Goal: Task Accomplishment & Management: Use online tool/utility

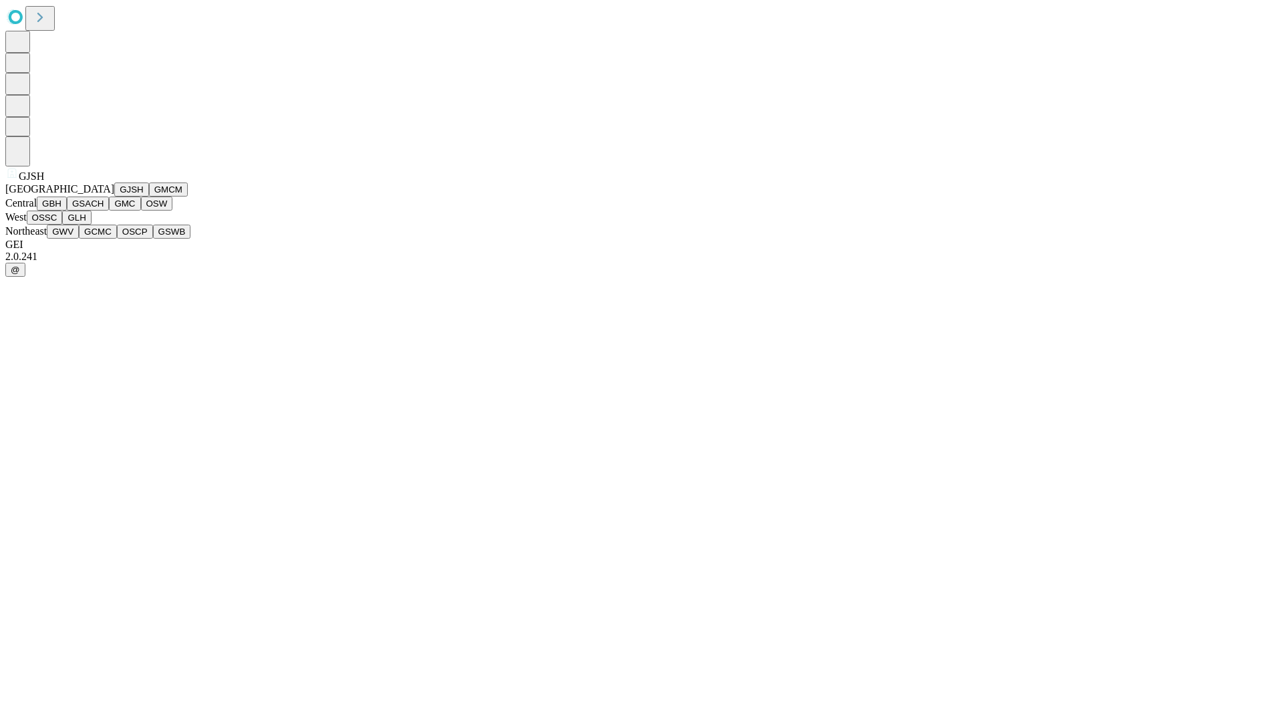
click at [114, 196] on button "GJSH" at bounding box center [131, 189] width 35 height 14
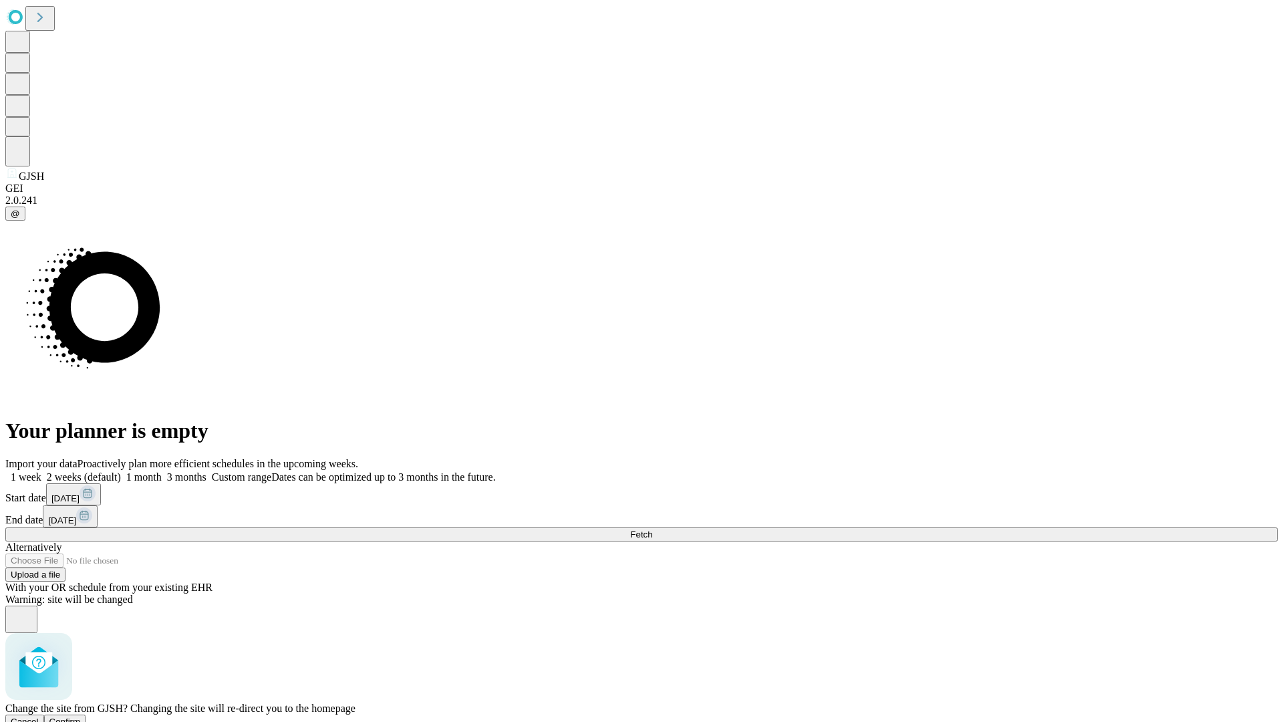
click at [81, 716] on span "Confirm" at bounding box center [64, 721] width 31 height 10
click at [162, 471] on label "1 month" at bounding box center [141, 476] width 41 height 11
click at [652, 529] on span "Fetch" at bounding box center [641, 534] width 22 height 10
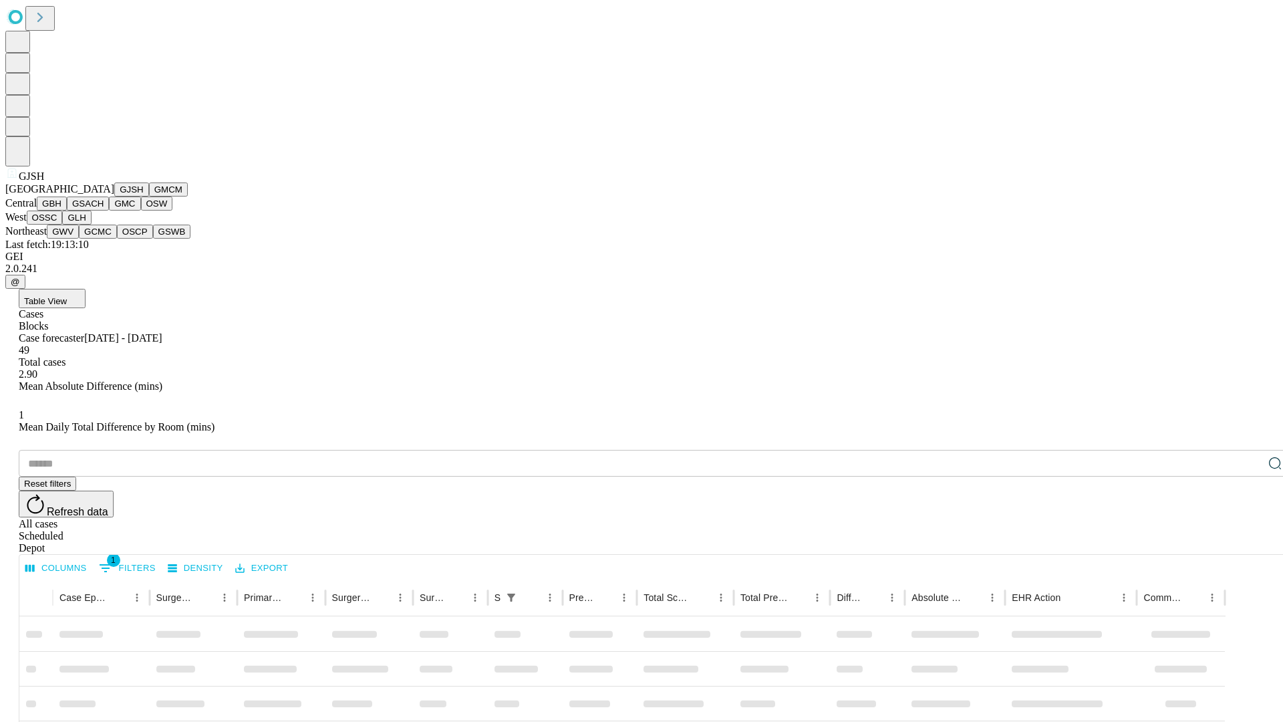
click at [149, 196] on button "GMCM" at bounding box center [168, 189] width 39 height 14
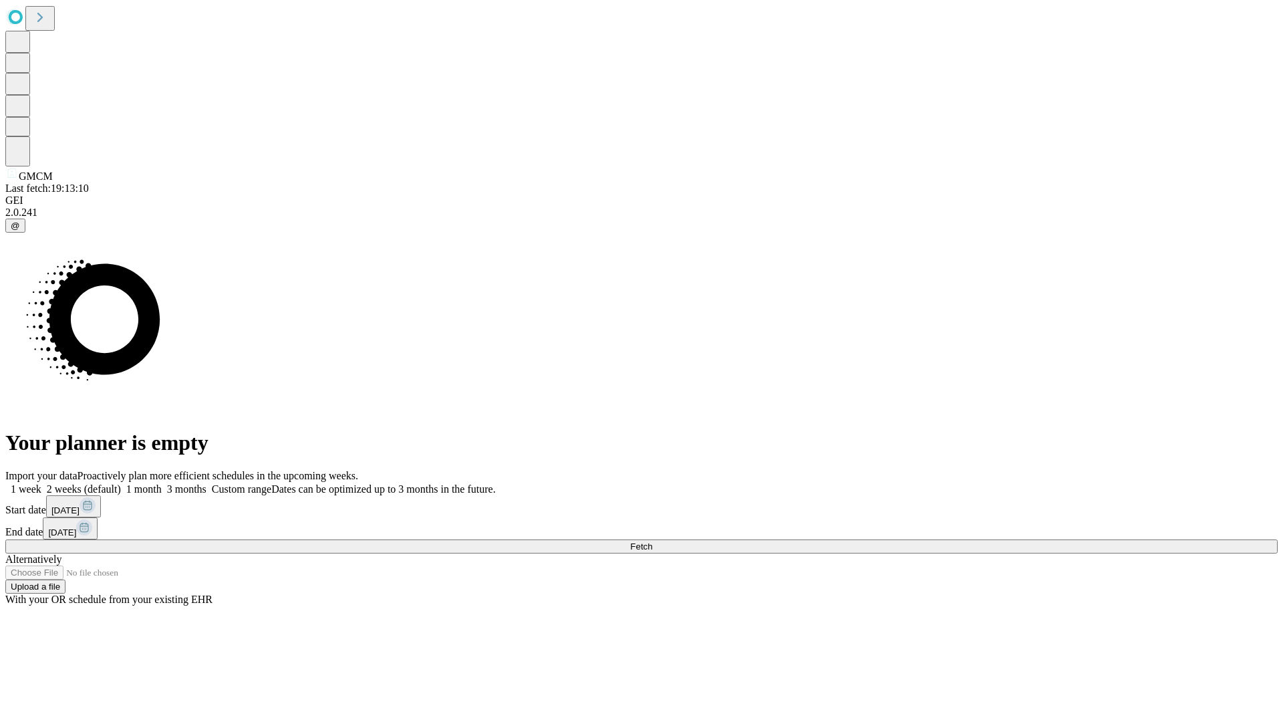
click at [162, 483] on label "1 month" at bounding box center [141, 488] width 41 height 11
click at [652, 541] on span "Fetch" at bounding box center [641, 546] width 22 height 10
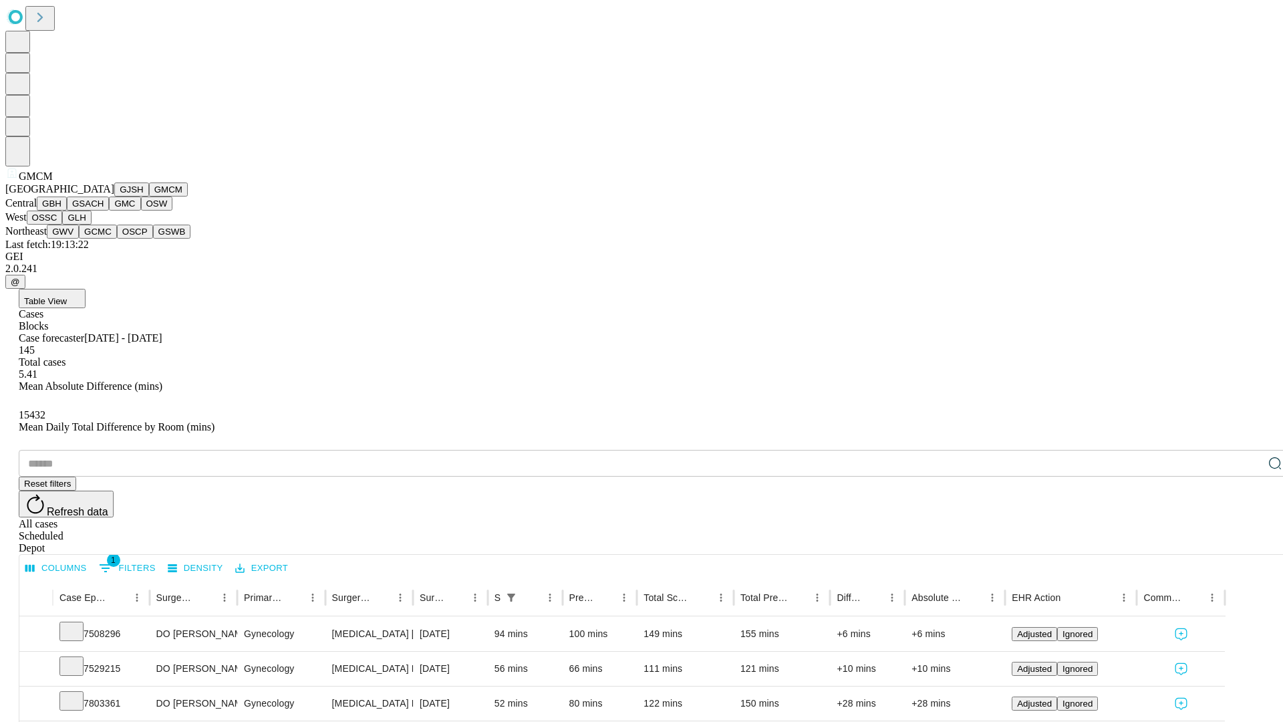
click at [67, 211] on button "GBH" at bounding box center [52, 203] width 30 height 14
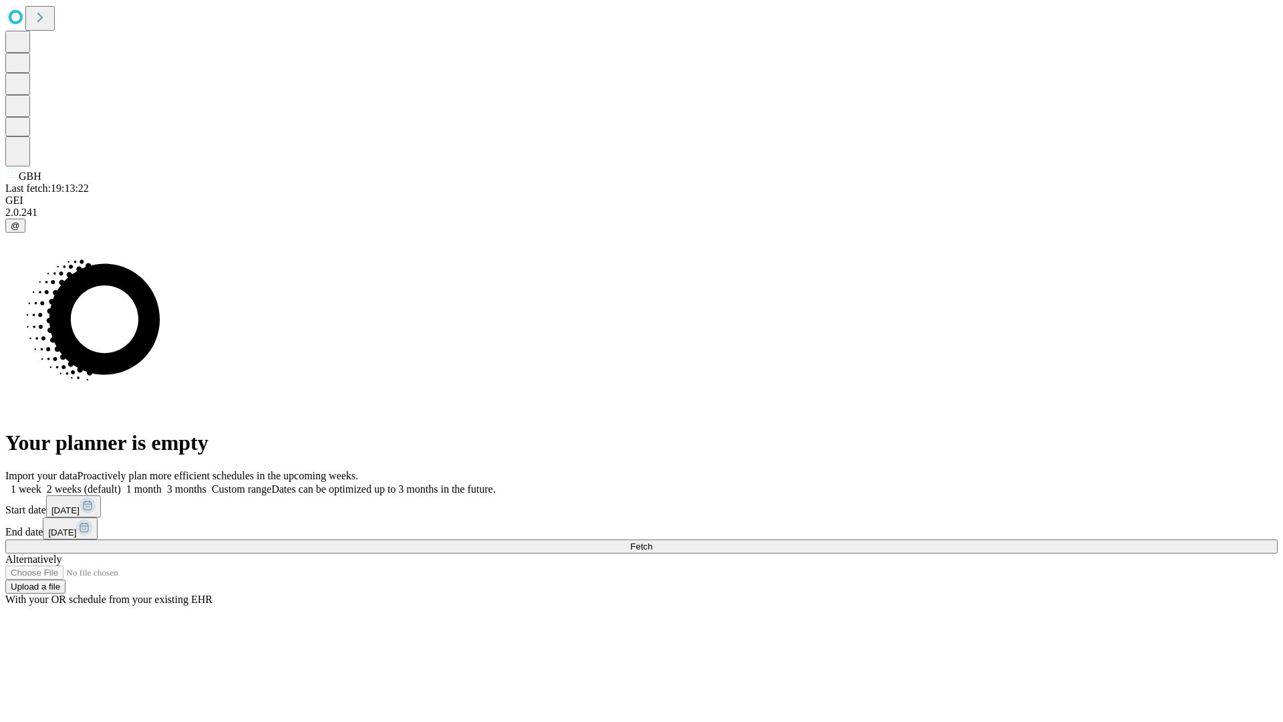
click at [162, 483] on label "1 month" at bounding box center [141, 488] width 41 height 11
click at [652, 541] on span "Fetch" at bounding box center [641, 546] width 22 height 10
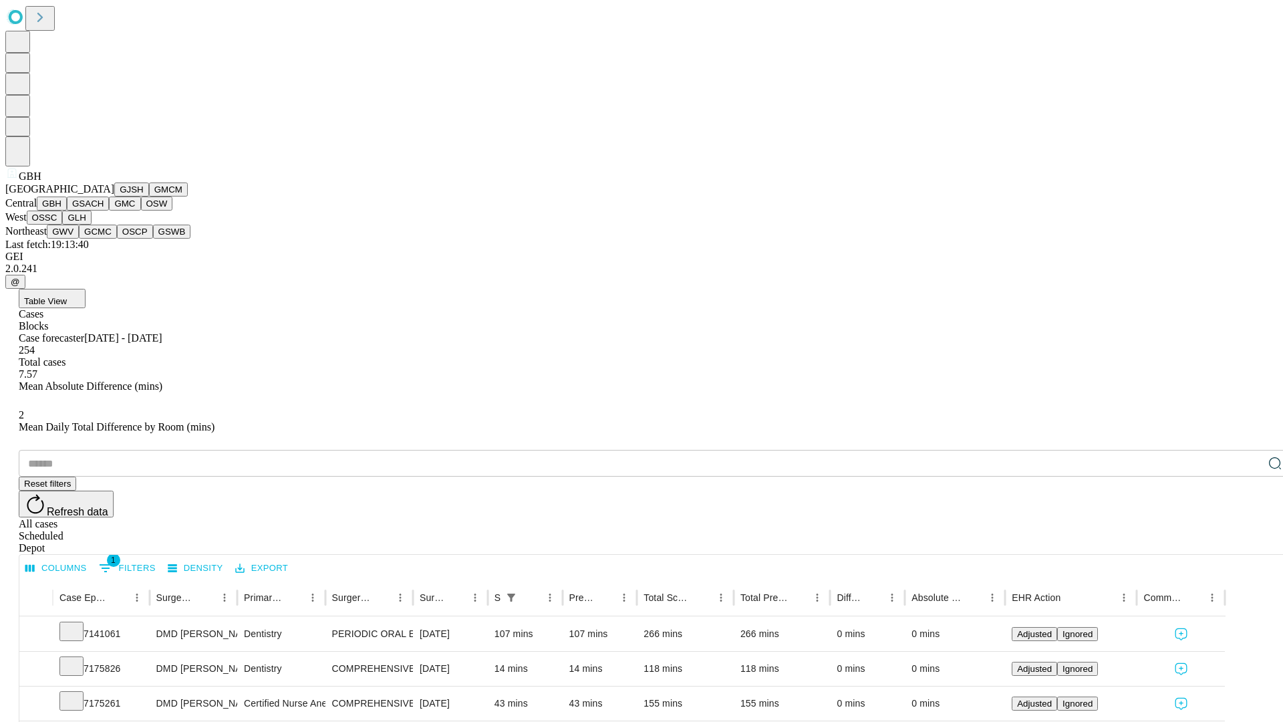
click at [104, 211] on button "GSACH" at bounding box center [88, 203] width 42 height 14
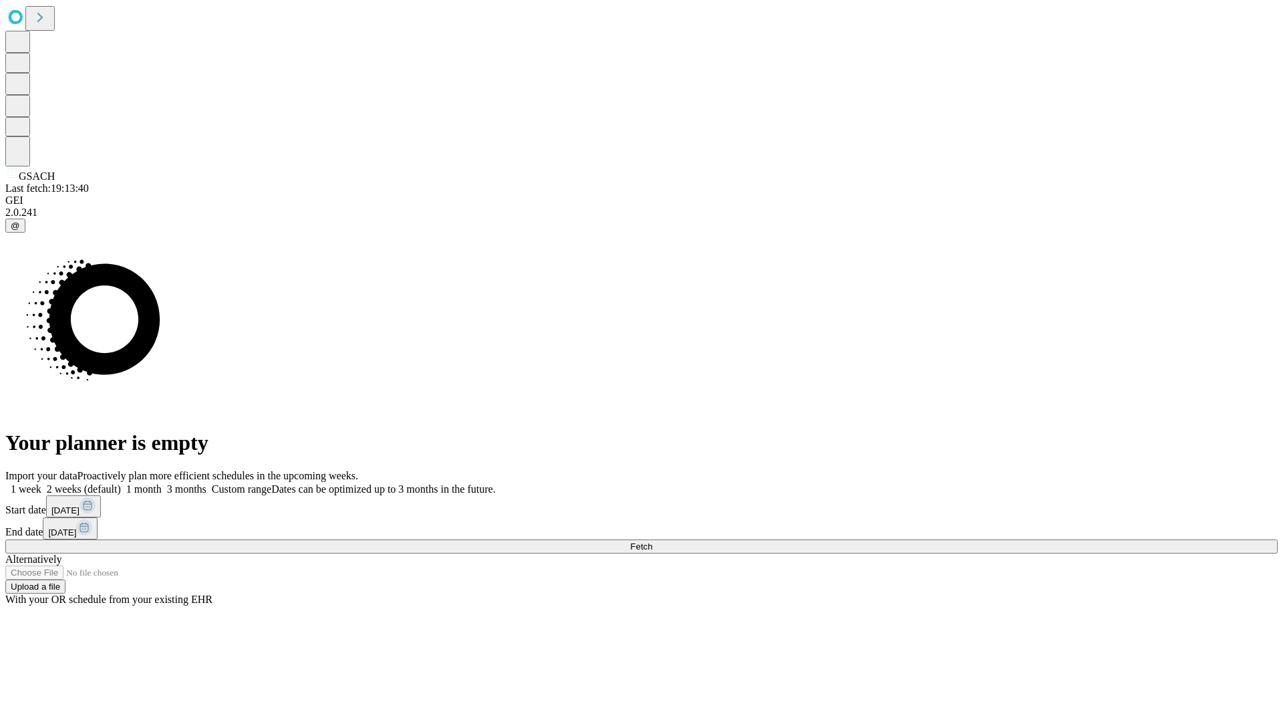
click at [162, 483] on label "1 month" at bounding box center [141, 488] width 41 height 11
click at [652, 541] on span "Fetch" at bounding box center [641, 546] width 22 height 10
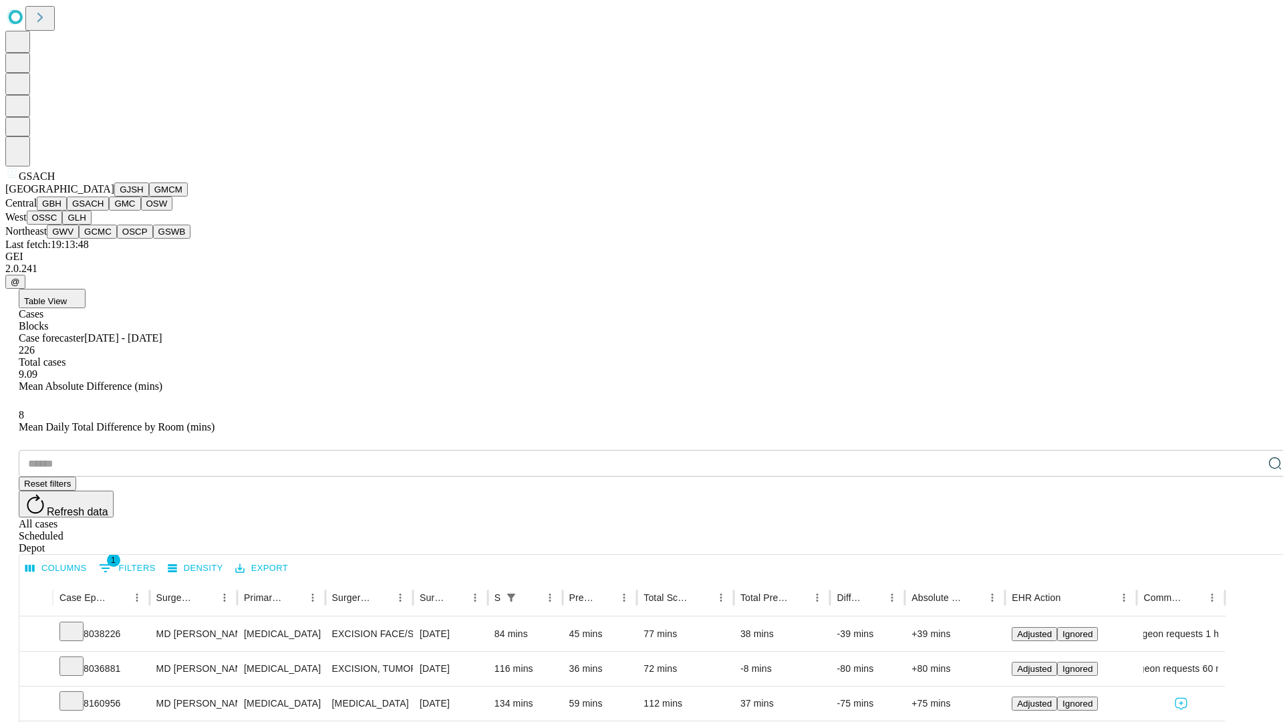
click at [109, 211] on button "GMC" at bounding box center [124, 203] width 31 height 14
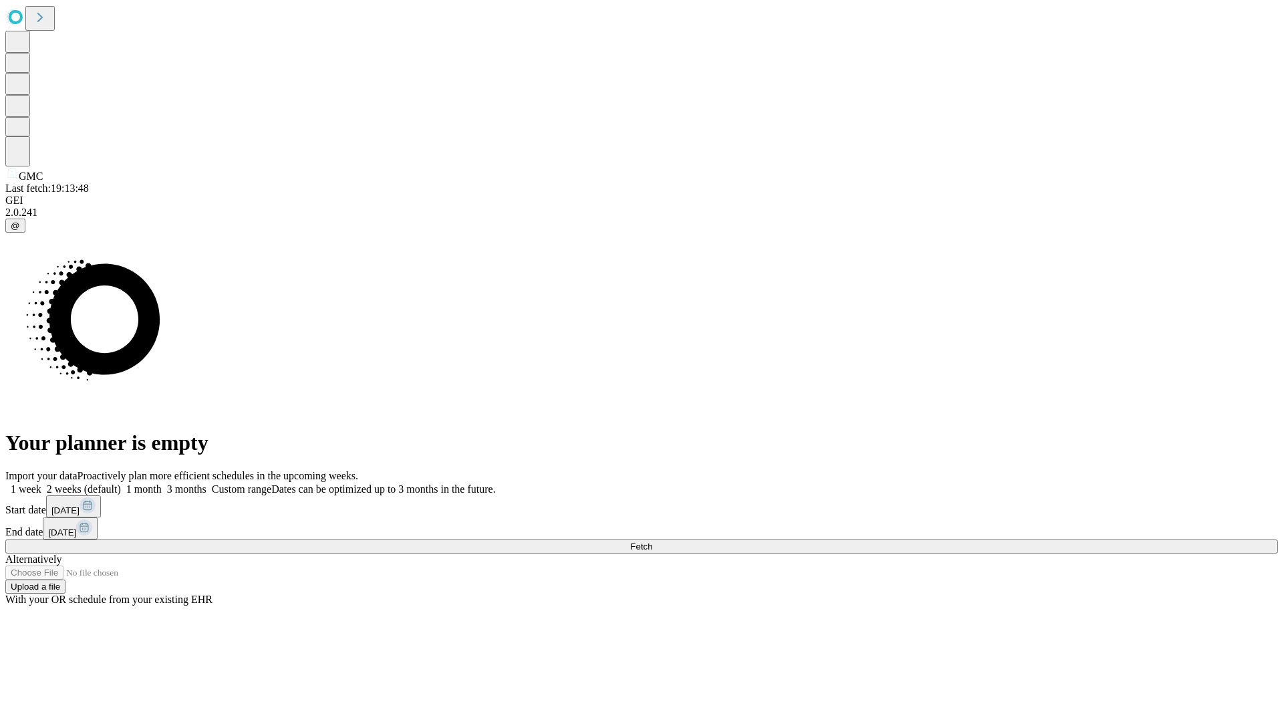
click at [162, 483] on label "1 month" at bounding box center [141, 488] width 41 height 11
click at [652, 541] on span "Fetch" at bounding box center [641, 546] width 22 height 10
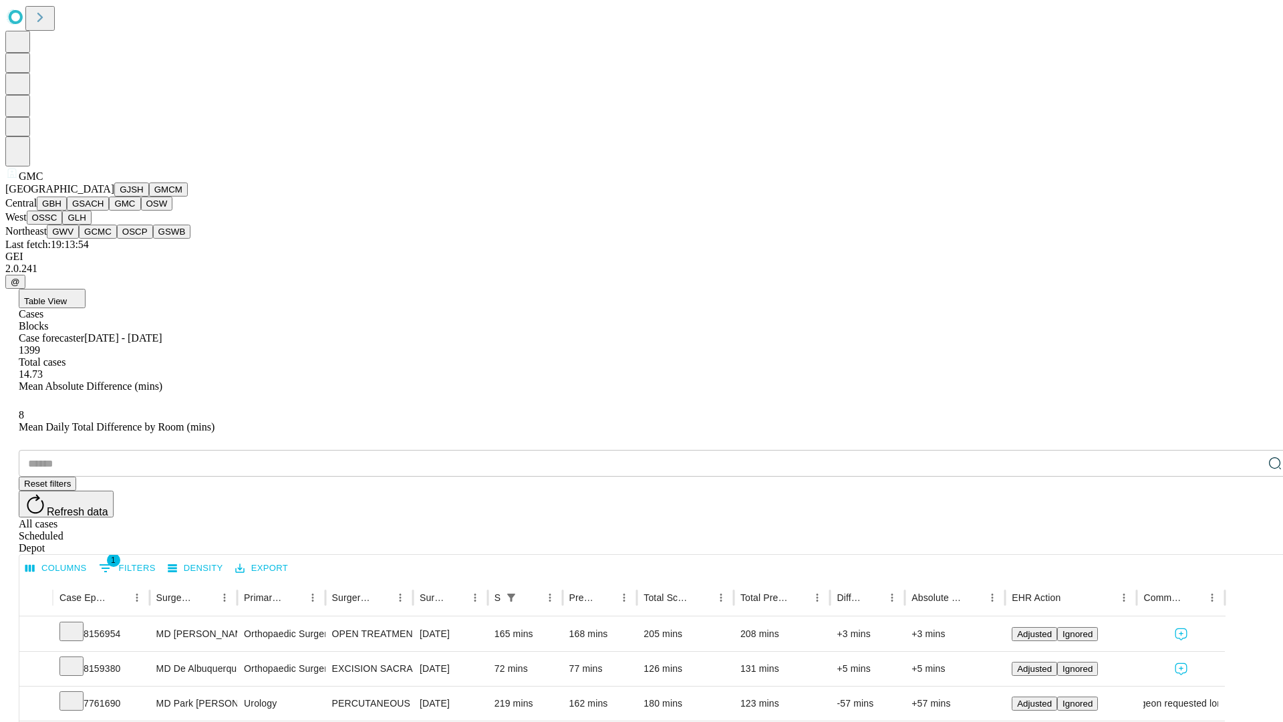
click at [141, 211] on button "OSW" at bounding box center [157, 203] width 32 height 14
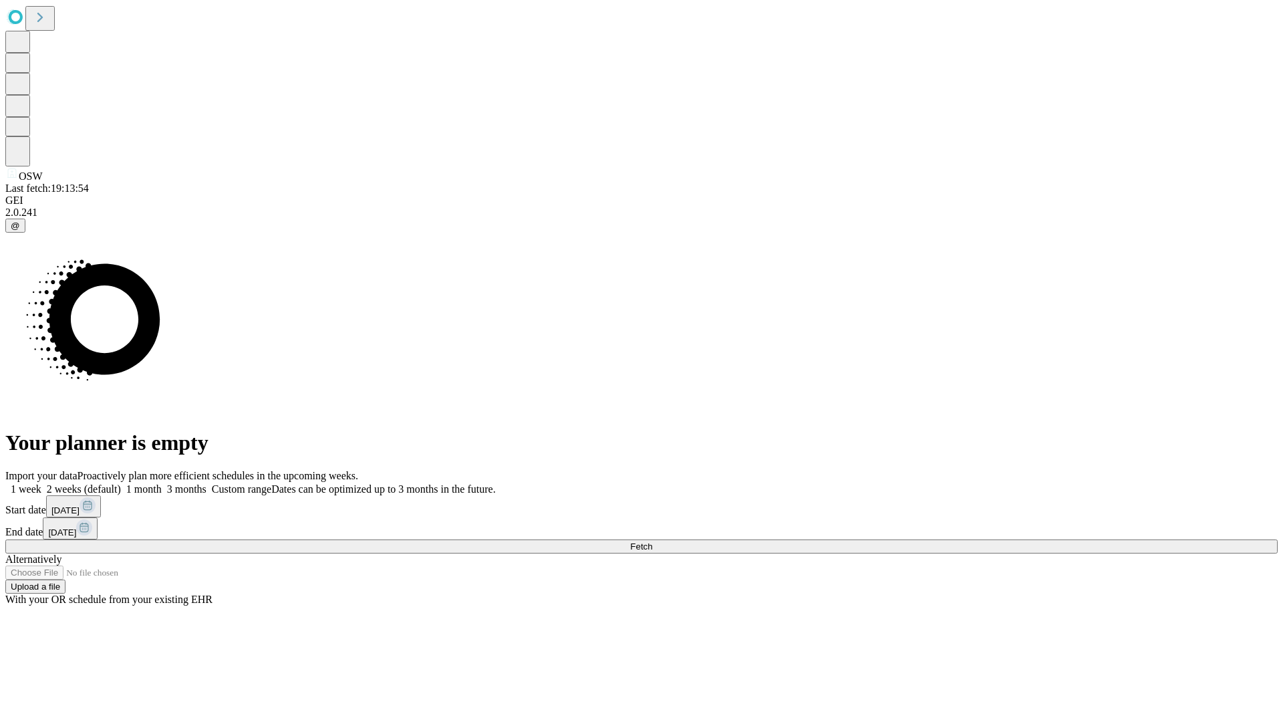
click at [162, 483] on label "1 month" at bounding box center [141, 488] width 41 height 11
click at [652, 541] on span "Fetch" at bounding box center [641, 546] width 22 height 10
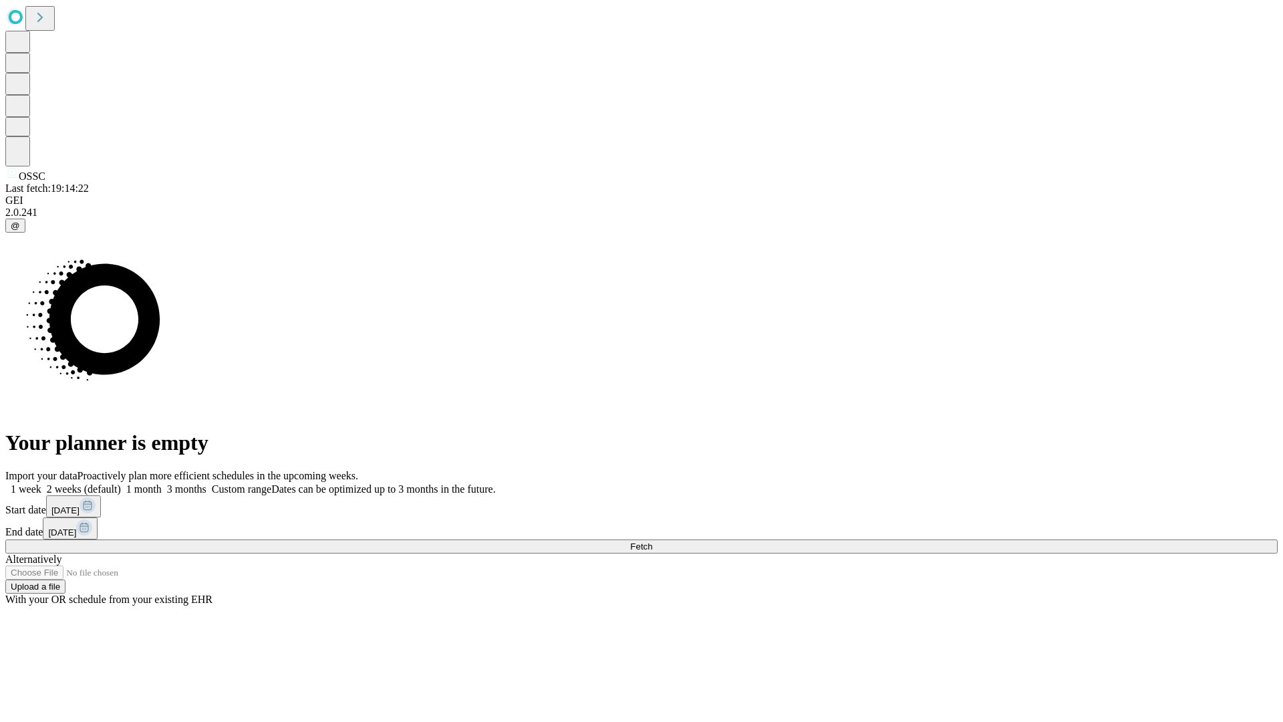
click at [162, 483] on label "1 month" at bounding box center [141, 488] width 41 height 11
click at [652, 541] on span "Fetch" at bounding box center [641, 546] width 22 height 10
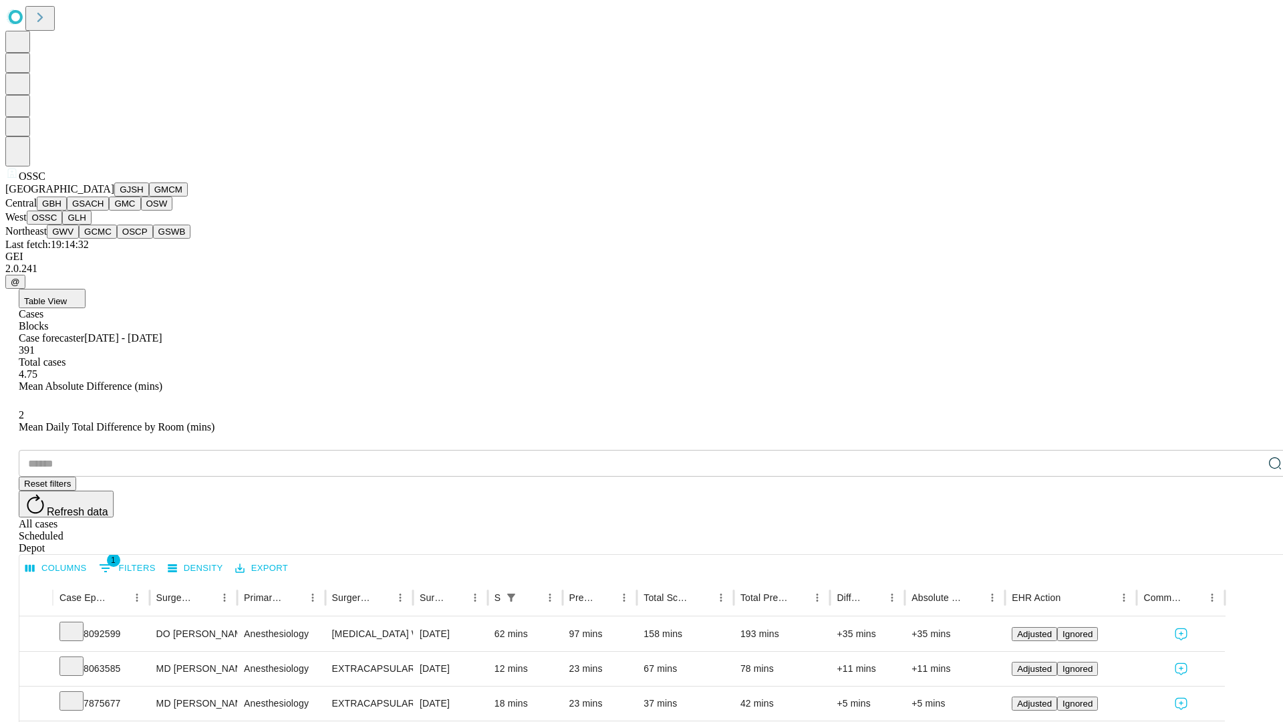
click at [91, 225] on button "GLH" at bounding box center [76, 218] width 29 height 14
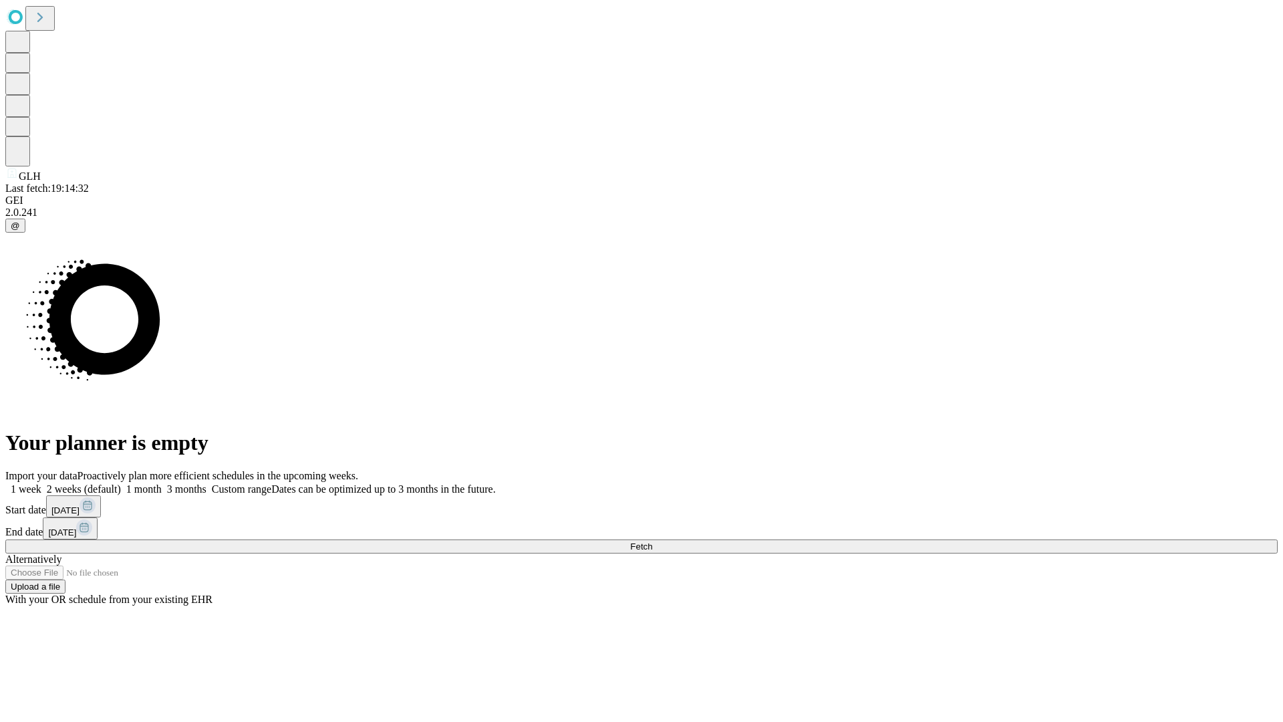
click at [162, 483] on label "1 month" at bounding box center [141, 488] width 41 height 11
click at [652, 541] on span "Fetch" at bounding box center [641, 546] width 22 height 10
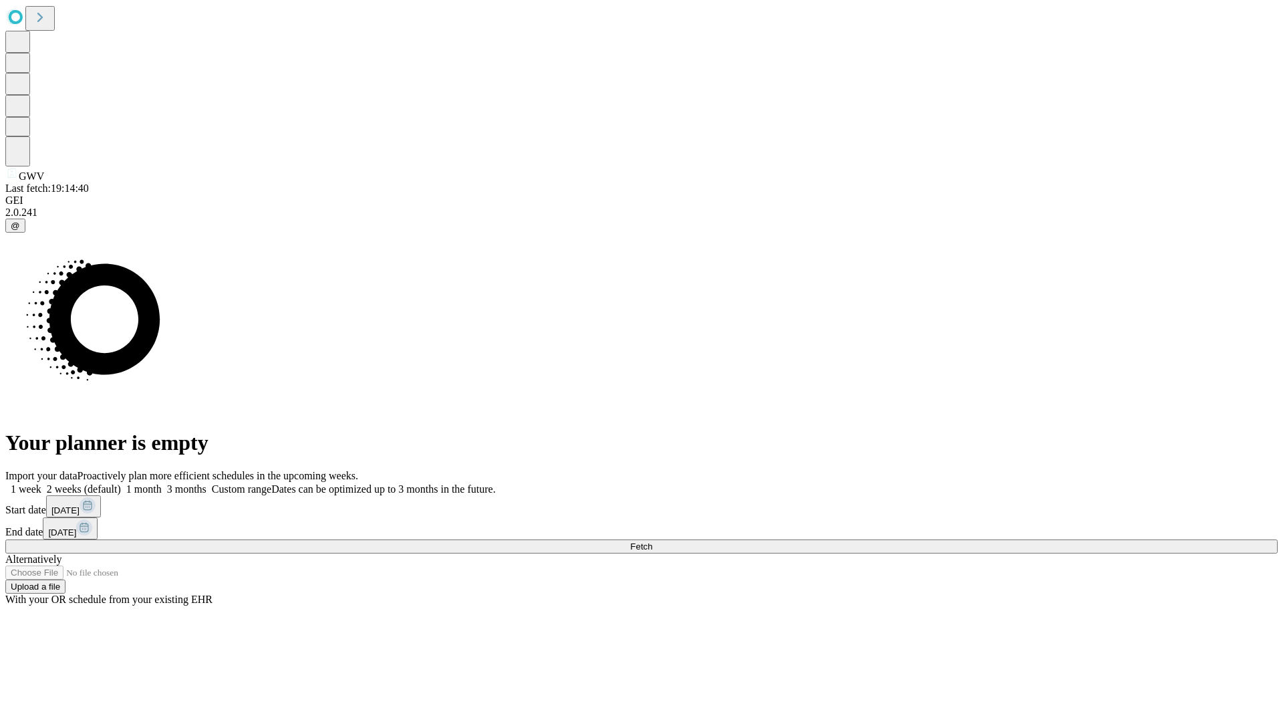
click at [162, 483] on label "1 month" at bounding box center [141, 488] width 41 height 11
click at [652, 541] on span "Fetch" at bounding box center [641, 546] width 22 height 10
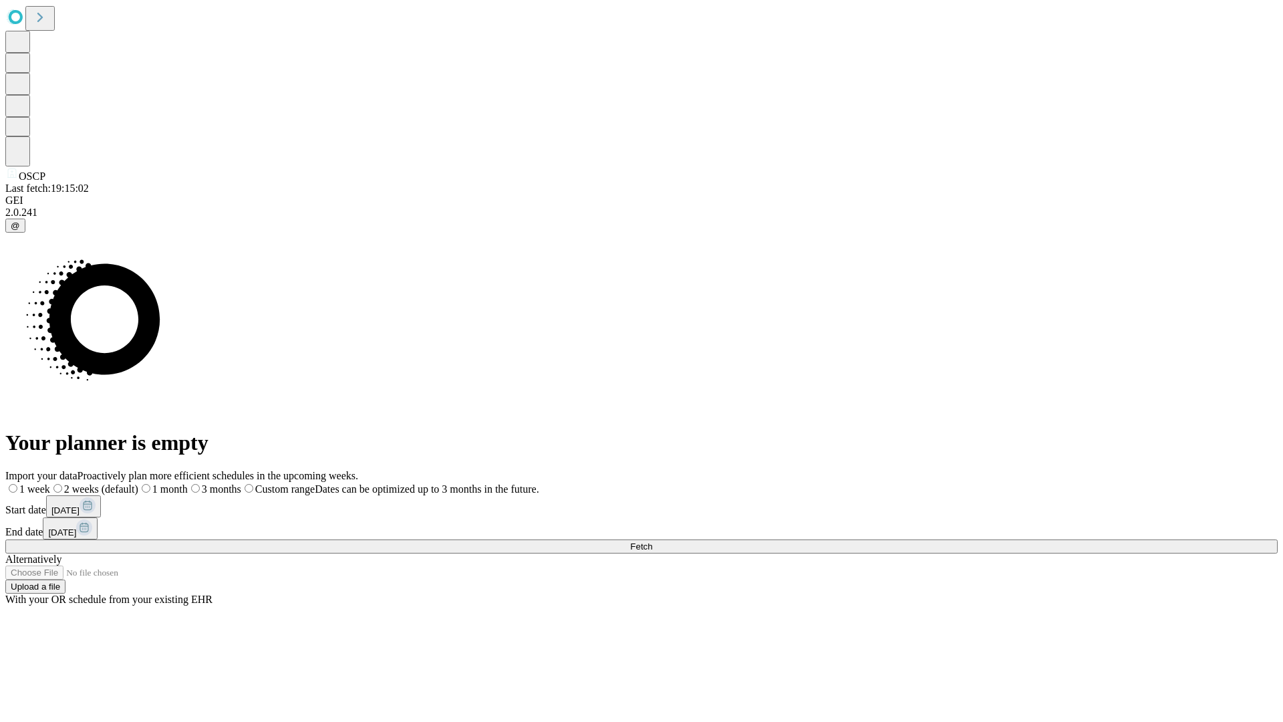
click at [188, 483] on label "1 month" at bounding box center [162, 488] width 49 height 11
click at [652, 541] on span "Fetch" at bounding box center [641, 546] width 22 height 10
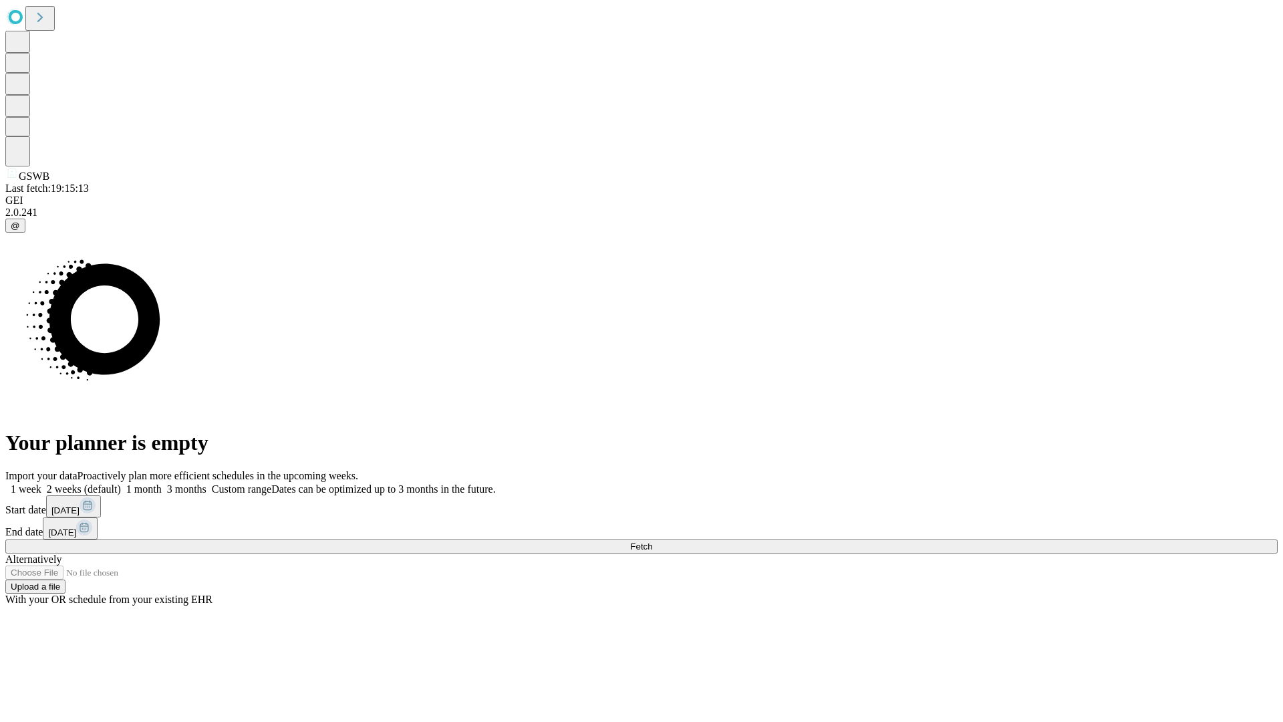
click at [162, 483] on label "1 month" at bounding box center [141, 488] width 41 height 11
click at [652, 541] on span "Fetch" at bounding box center [641, 546] width 22 height 10
